Goal: Complete application form

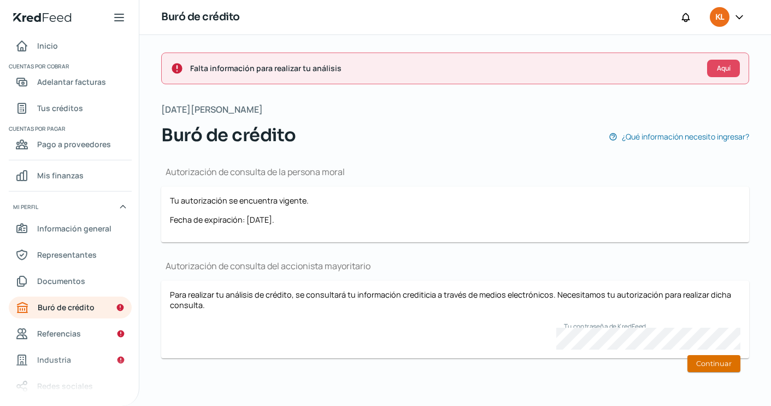
click at [706, 358] on button "Continuar" at bounding box center [714, 363] width 53 height 17
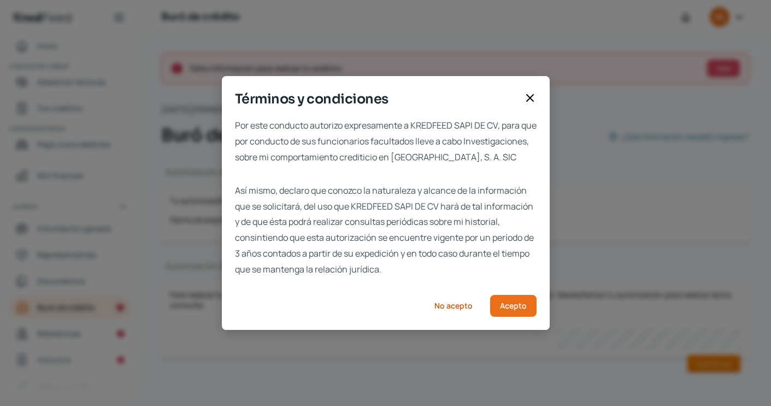
click at [502, 298] on div "Por este conducto autorizo expresamente a KREDFEED SAPI DE CV, para que por con…" at bounding box center [386, 224] width 328 height 212
click at [510, 309] on span "Acepto" at bounding box center [513, 306] width 27 height 8
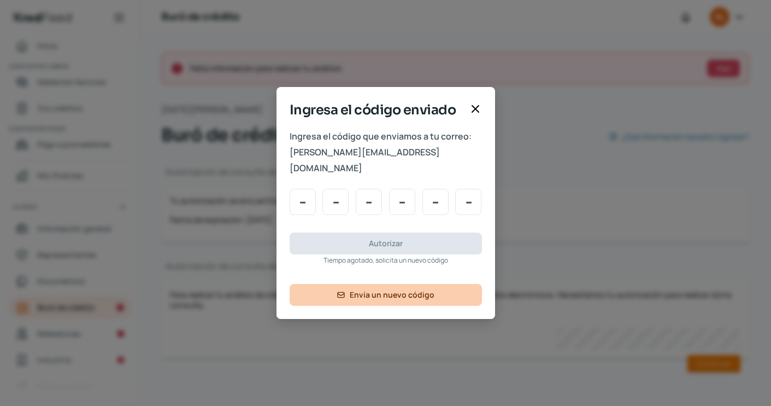
click at [444, 289] on button "Envía un nuevo código" at bounding box center [386, 295] width 192 height 22
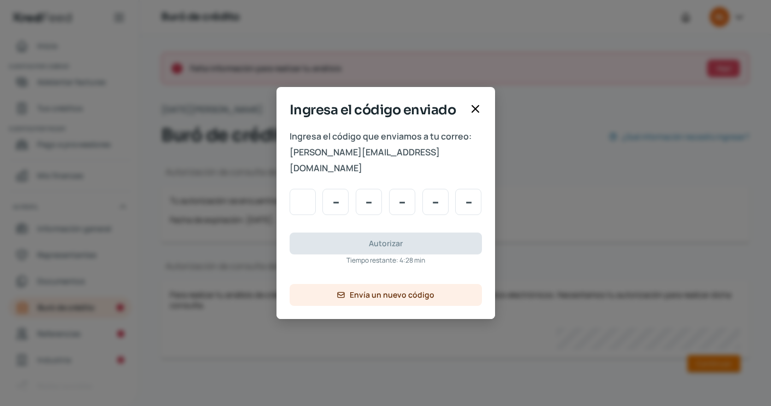
type input "7"
type input "2"
type input "7"
type input "5"
type input "1"
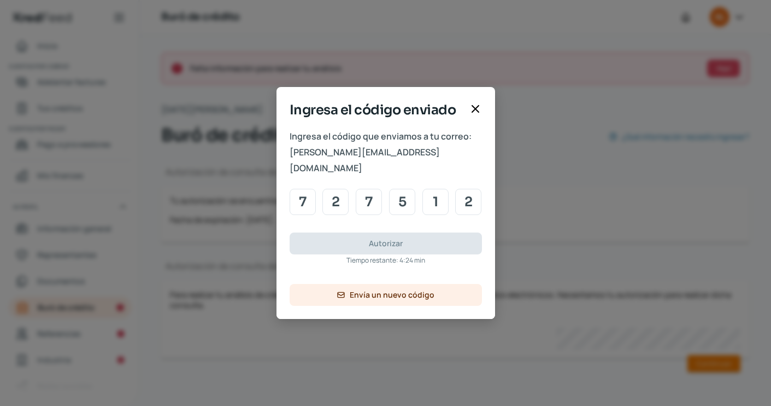
type input "2"
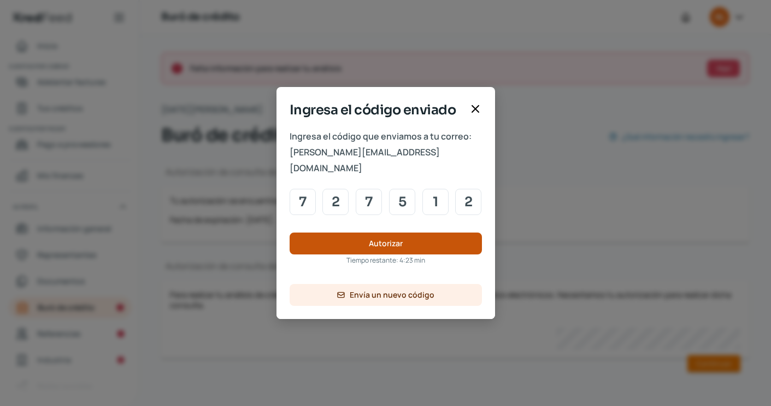
click at [431, 239] on button "Autorizar" at bounding box center [386, 243] width 192 height 22
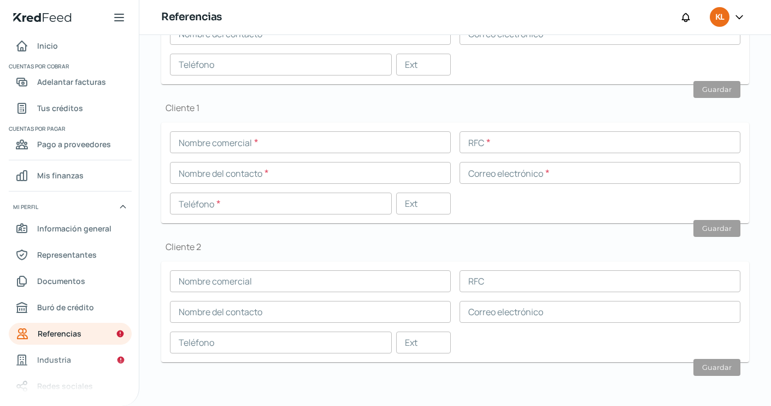
scroll to position [341, 0]
click at [68, 349] on link "Industria" at bounding box center [70, 360] width 123 height 22
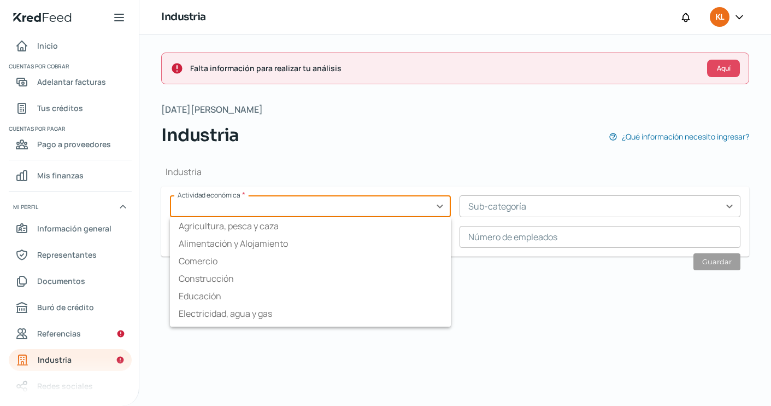
click at [347, 209] on input "text" at bounding box center [310, 206] width 281 height 22
click at [321, 285] on li "Construcción" at bounding box center [310, 277] width 281 height 17
type input "Construcción"
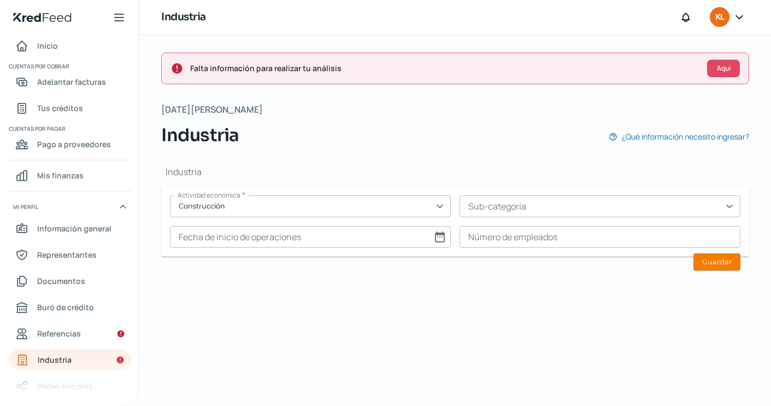
click at [557, 212] on input "text" at bounding box center [600, 206] width 281 height 22
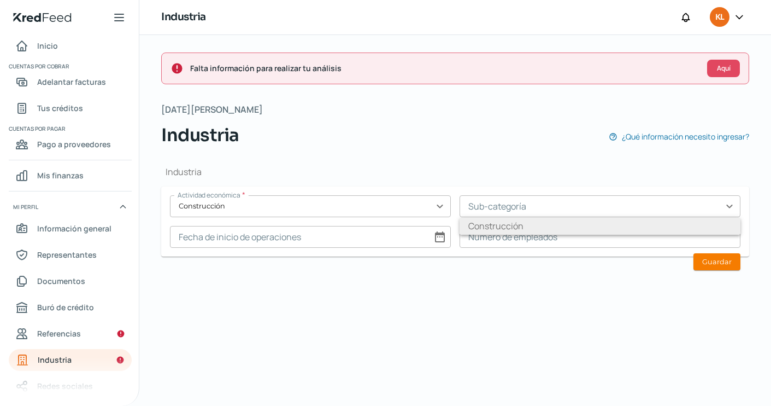
click at [553, 222] on li "Construcción" at bounding box center [600, 225] width 281 height 17
type input "Construcción"
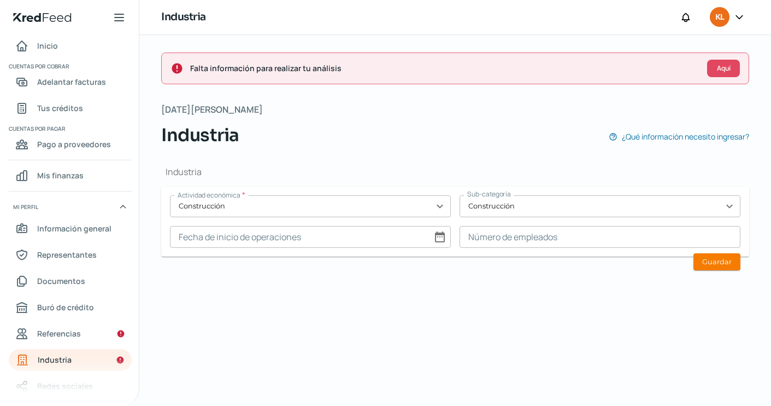
click at [332, 238] on input at bounding box center [310, 237] width 281 height 22
select select "7"
select select "2025"
select select "5"
click at [426, 275] on div "[DATE] Month: enero febrero marzo [PERSON_NAME] [PERSON_NAME] septiembre octubr…" at bounding box center [373, 363] width 138 height 214
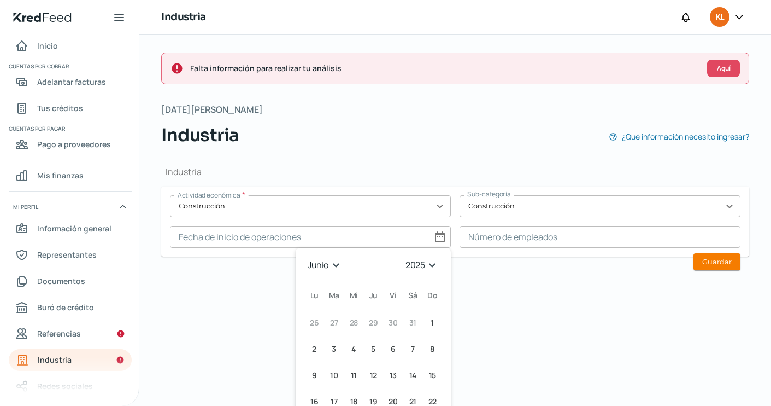
select select "2019"
click at [353, 399] on span "19" at bounding box center [354, 401] width 8 height 13
type input "[DATE]"
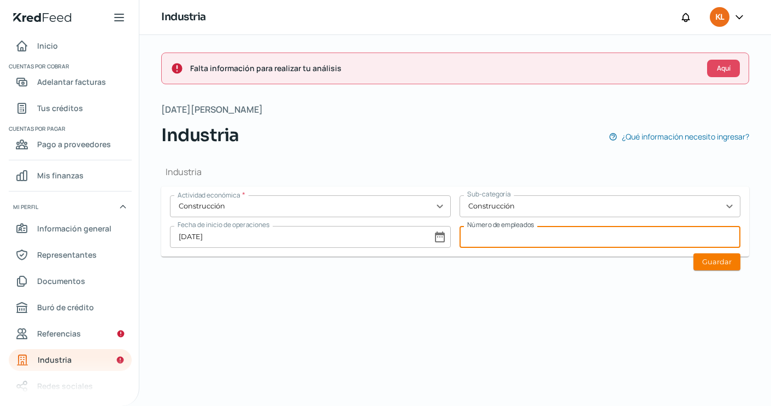
click at [488, 244] on input at bounding box center [600, 237] width 281 height 22
type input "20"
click at [722, 260] on button "Guardar" at bounding box center [717, 261] width 47 height 17
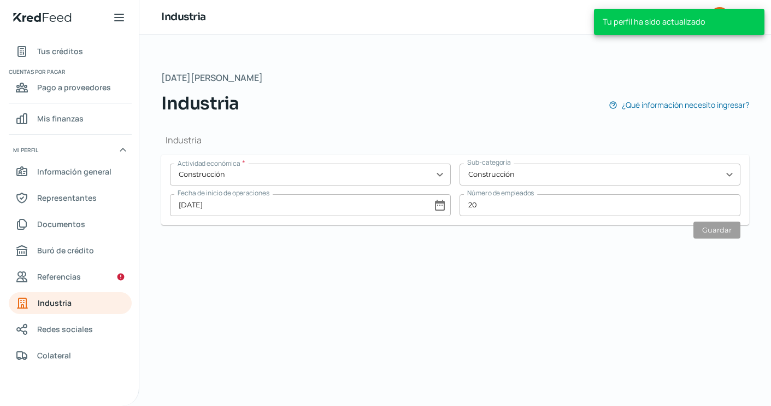
scroll to position [57, 0]
click at [64, 283] on span "Referencias" at bounding box center [59, 276] width 44 height 14
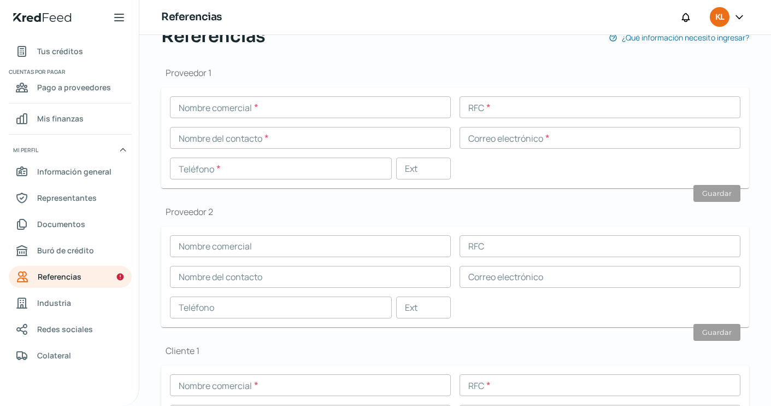
scroll to position [99, 0]
click at [487, 49] on div "Proveedor 1 Nombre comercial * RFC * Nombre del contacto * Correo electrónico *…" at bounding box center [455, 340] width 588 height 582
